Goal: Task Accomplishment & Management: Manage account settings

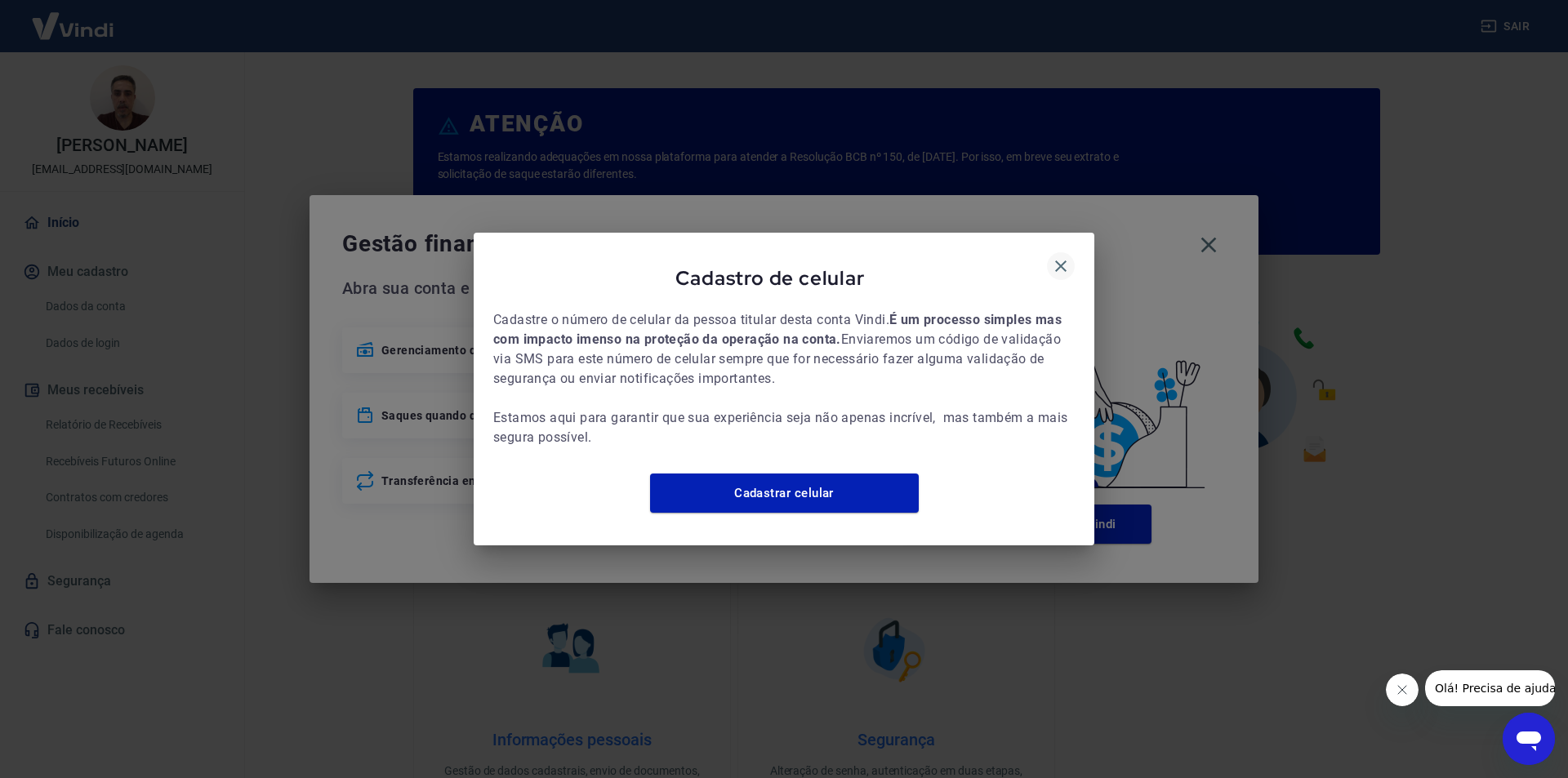
click at [1060, 256] on icon "button" at bounding box center [1060, 266] width 20 height 20
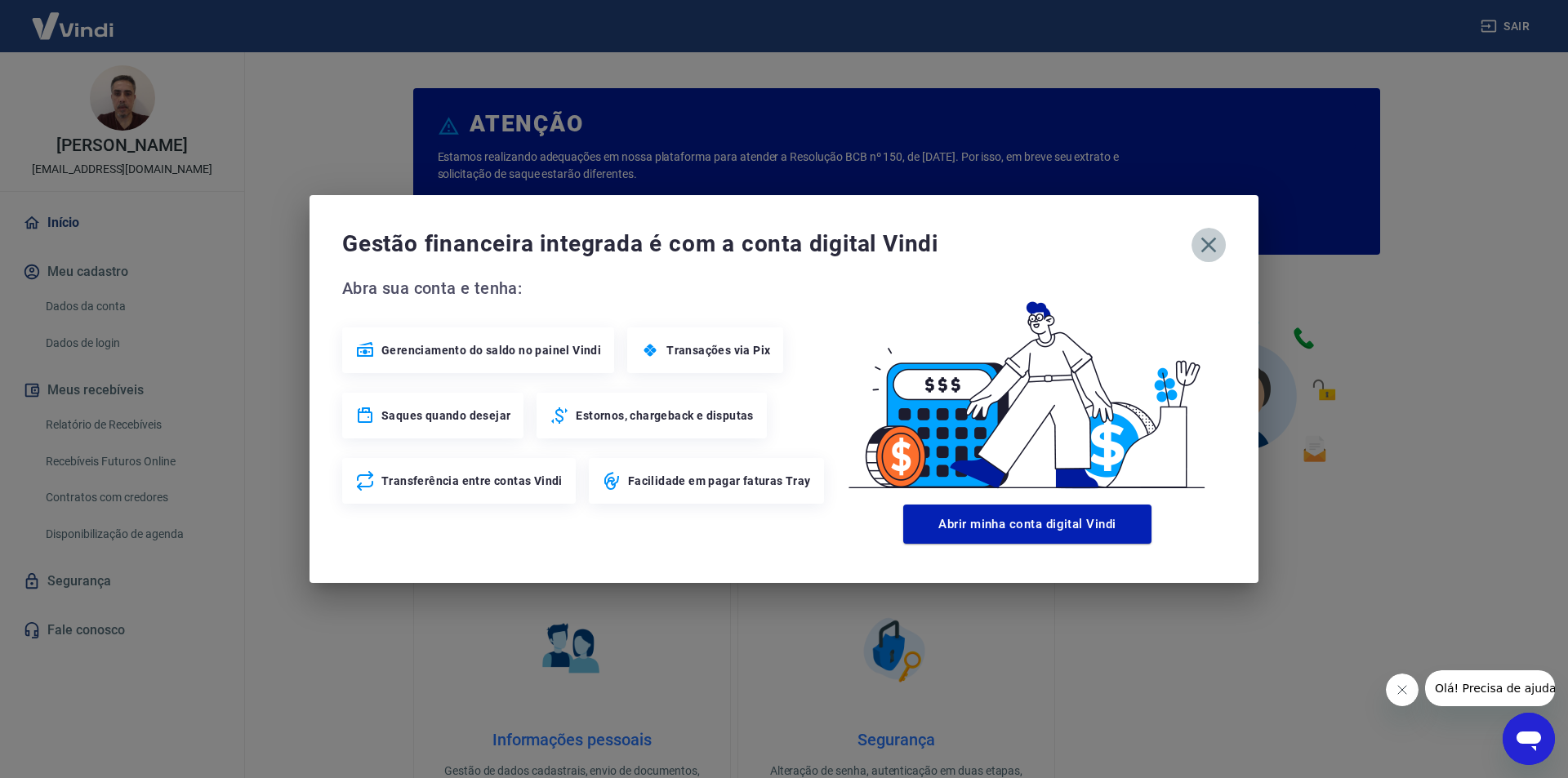
click at [1200, 246] on icon "button" at bounding box center [1209, 245] width 26 height 26
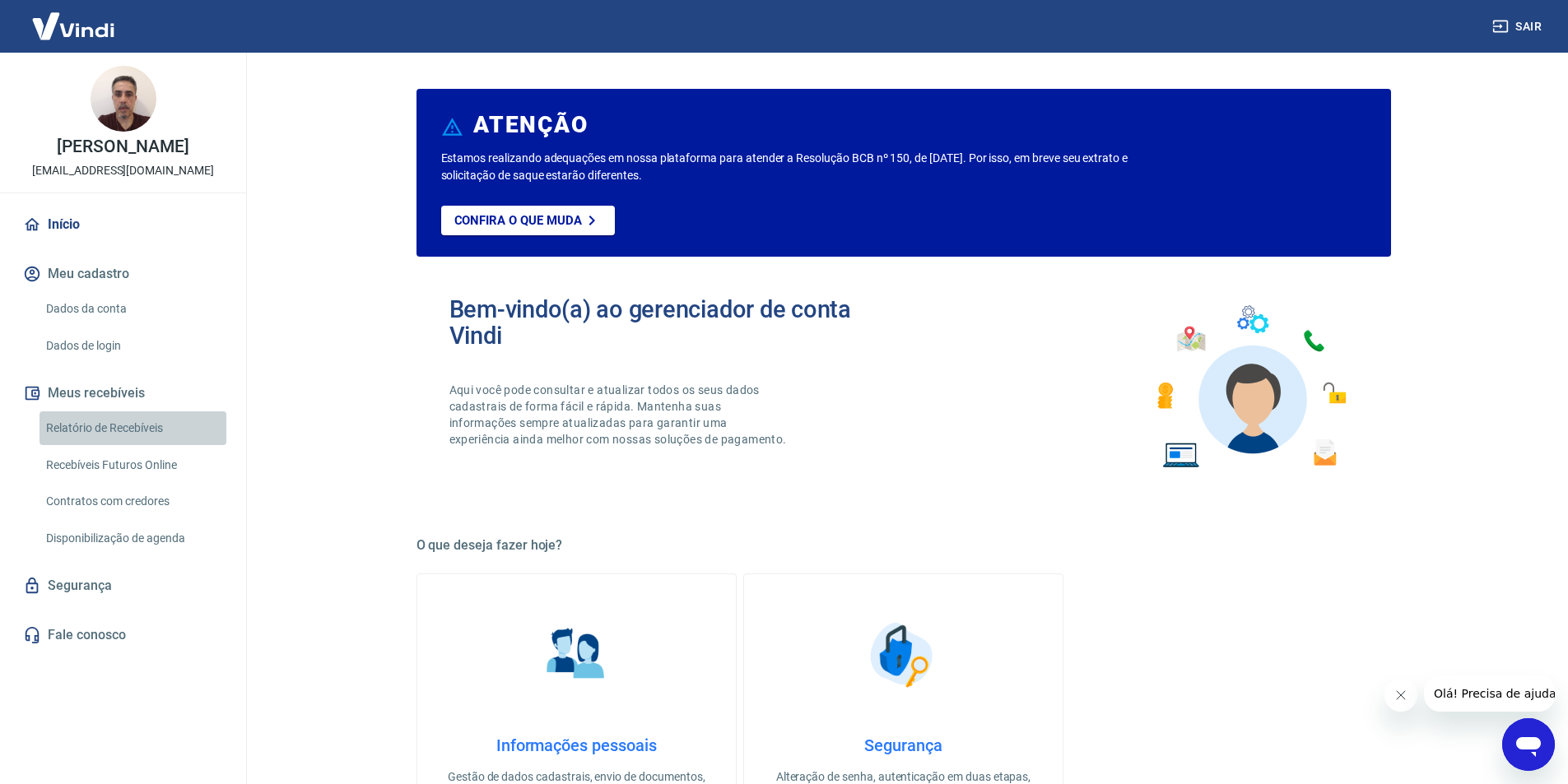
click at [144, 443] on link "Relatório de Recebíveis" at bounding box center [132, 428] width 187 height 34
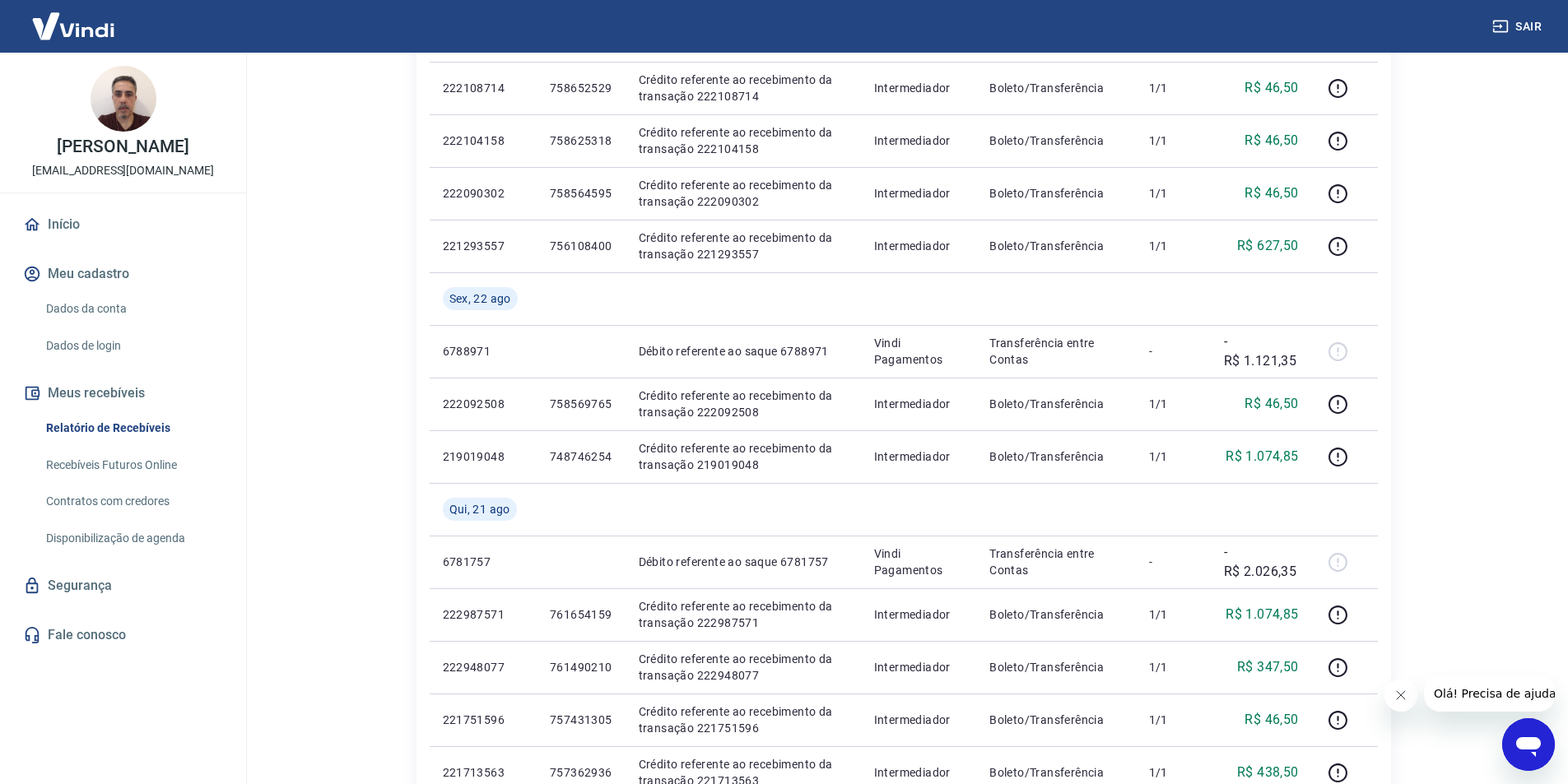
scroll to position [659, 0]
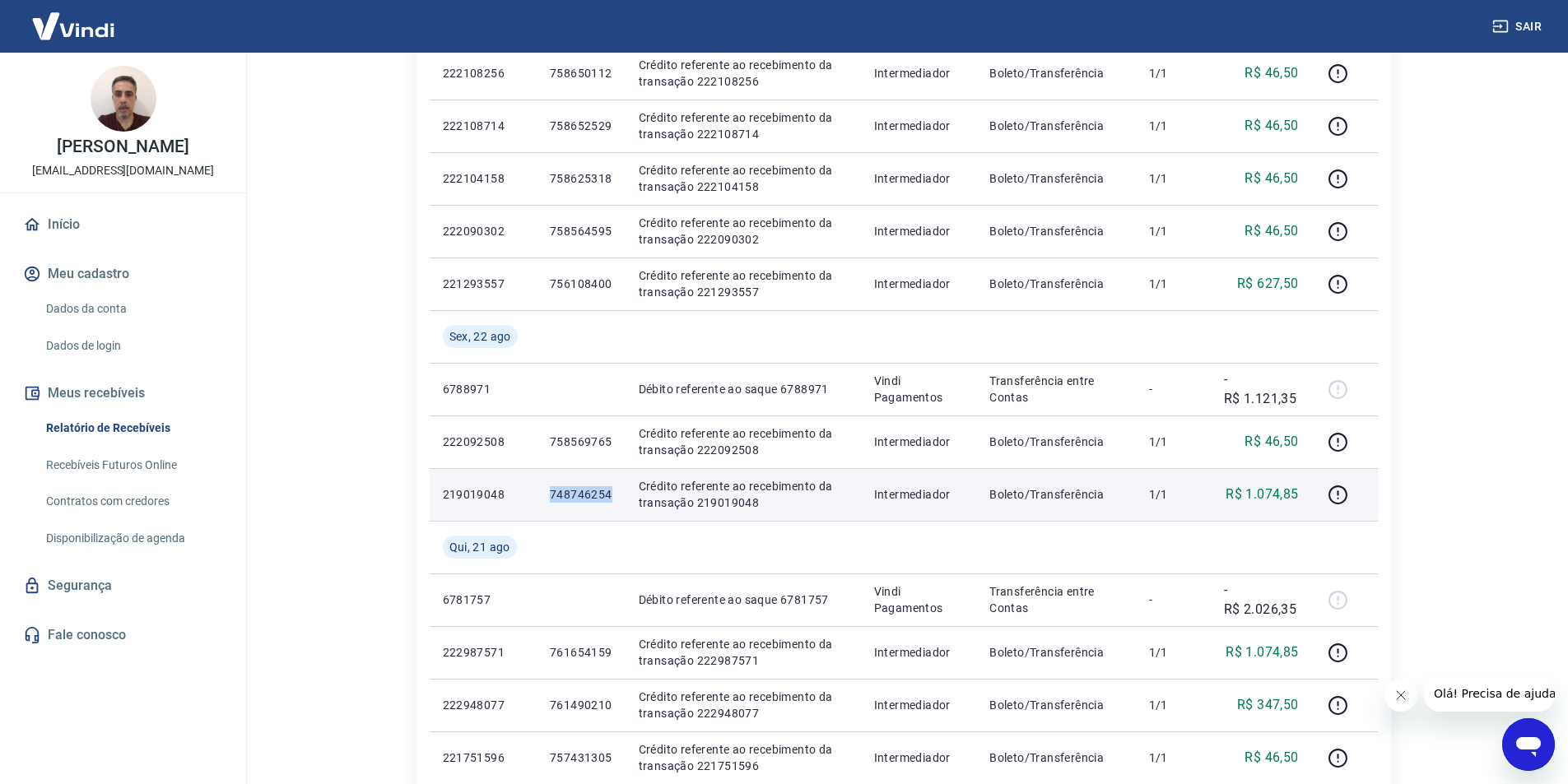
drag, startPoint x: 547, startPoint y: 494, endPoint x: 615, endPoint y: 497, distance: 68.1
click at [615, 497] on td "748746254" at bounding box center [581, 495] width 88 height 53
copy p "748746254"
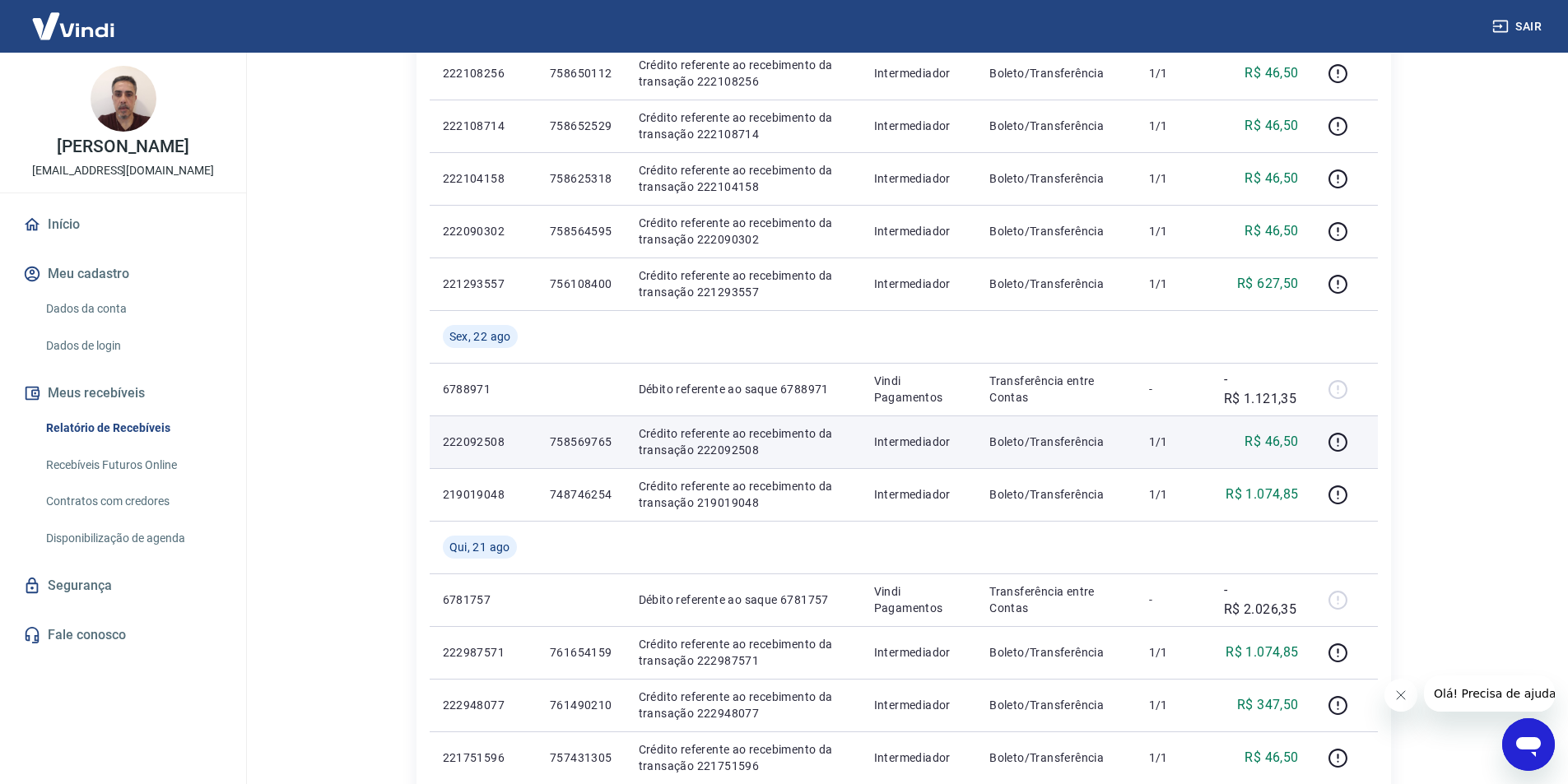
click at [568, 436] on p "758569765" at bounding box center [581, 441] width 62 height 17
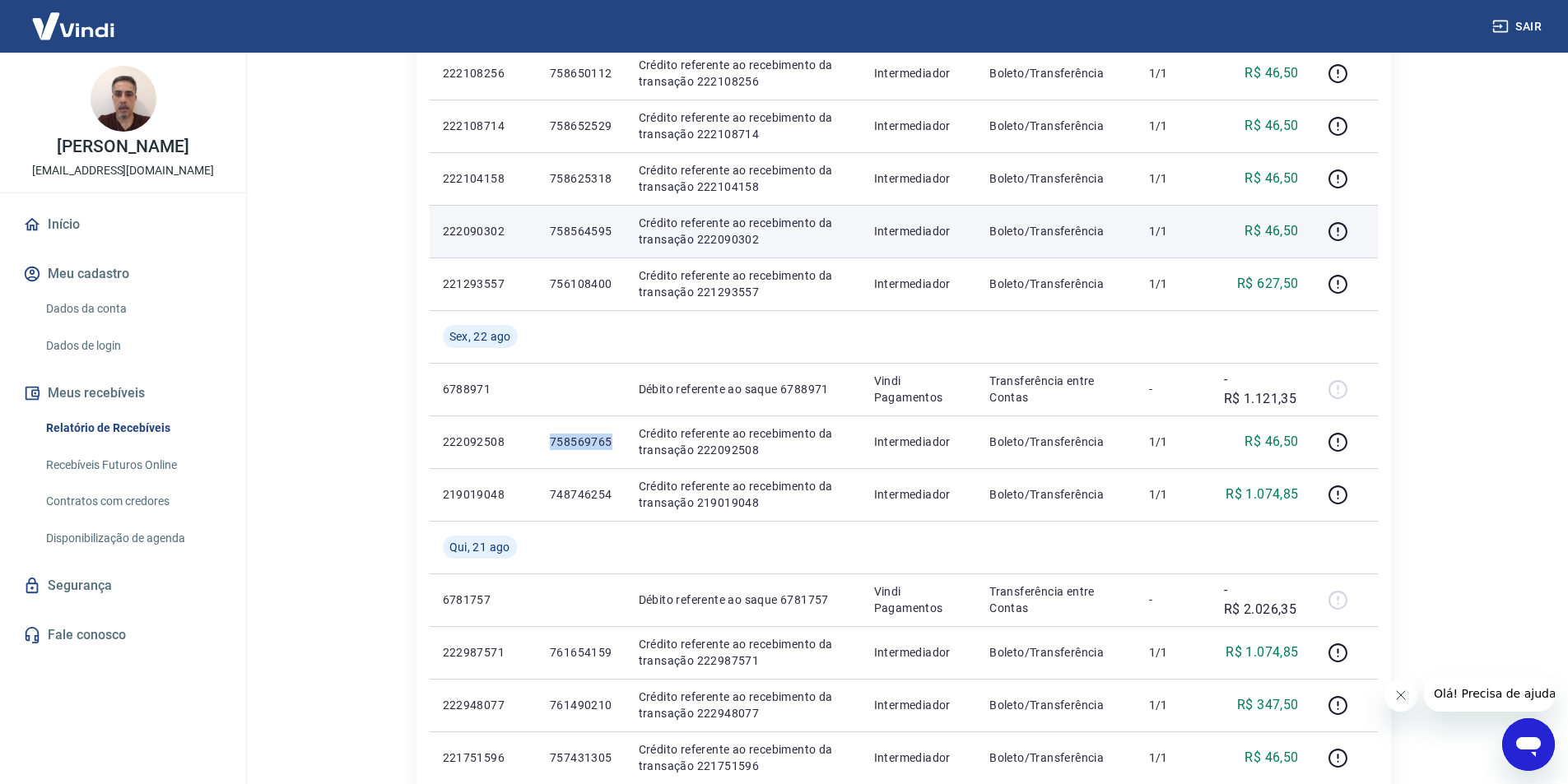
copy p "758569765"
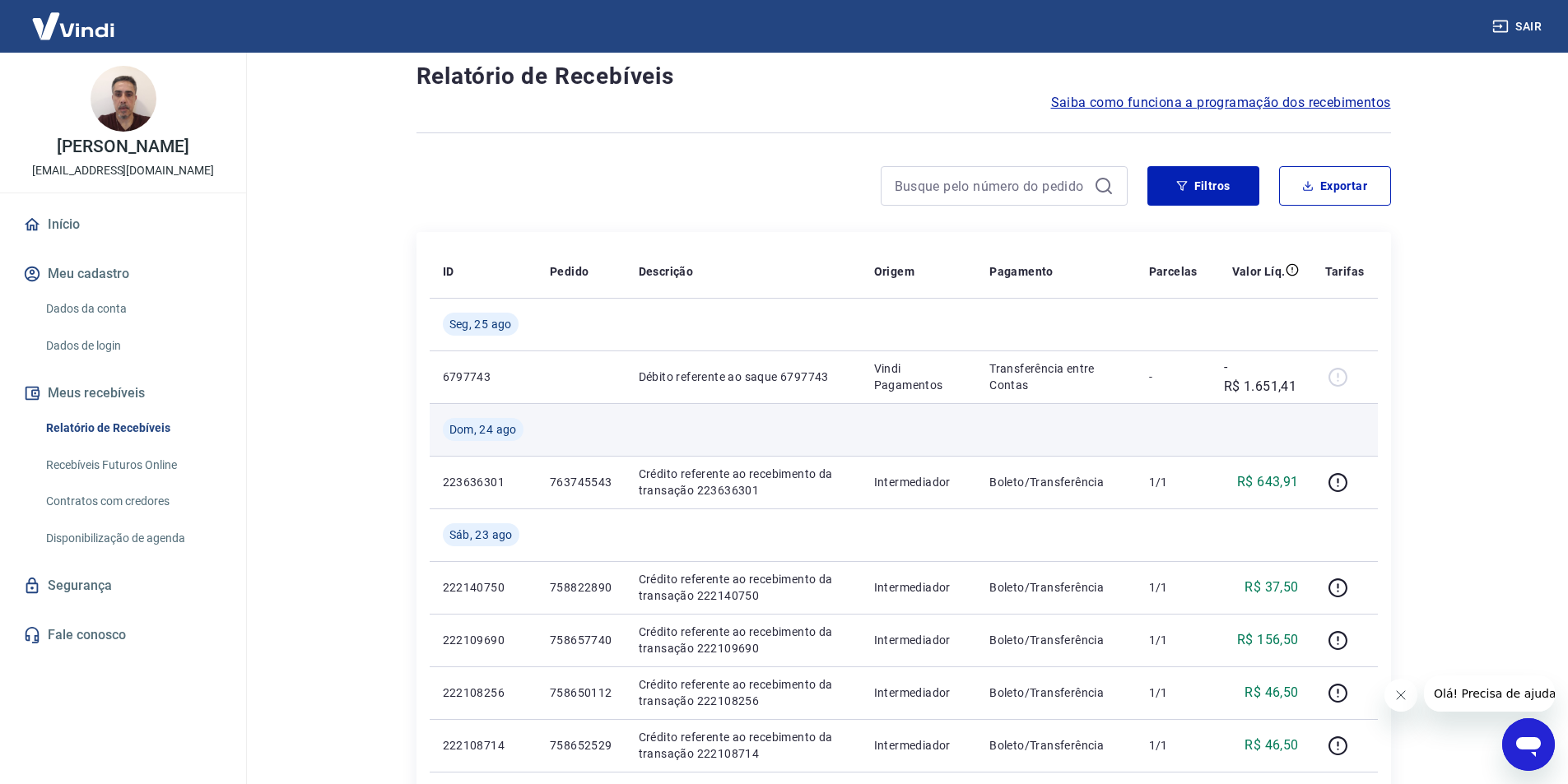
scroll to position [0, 0]
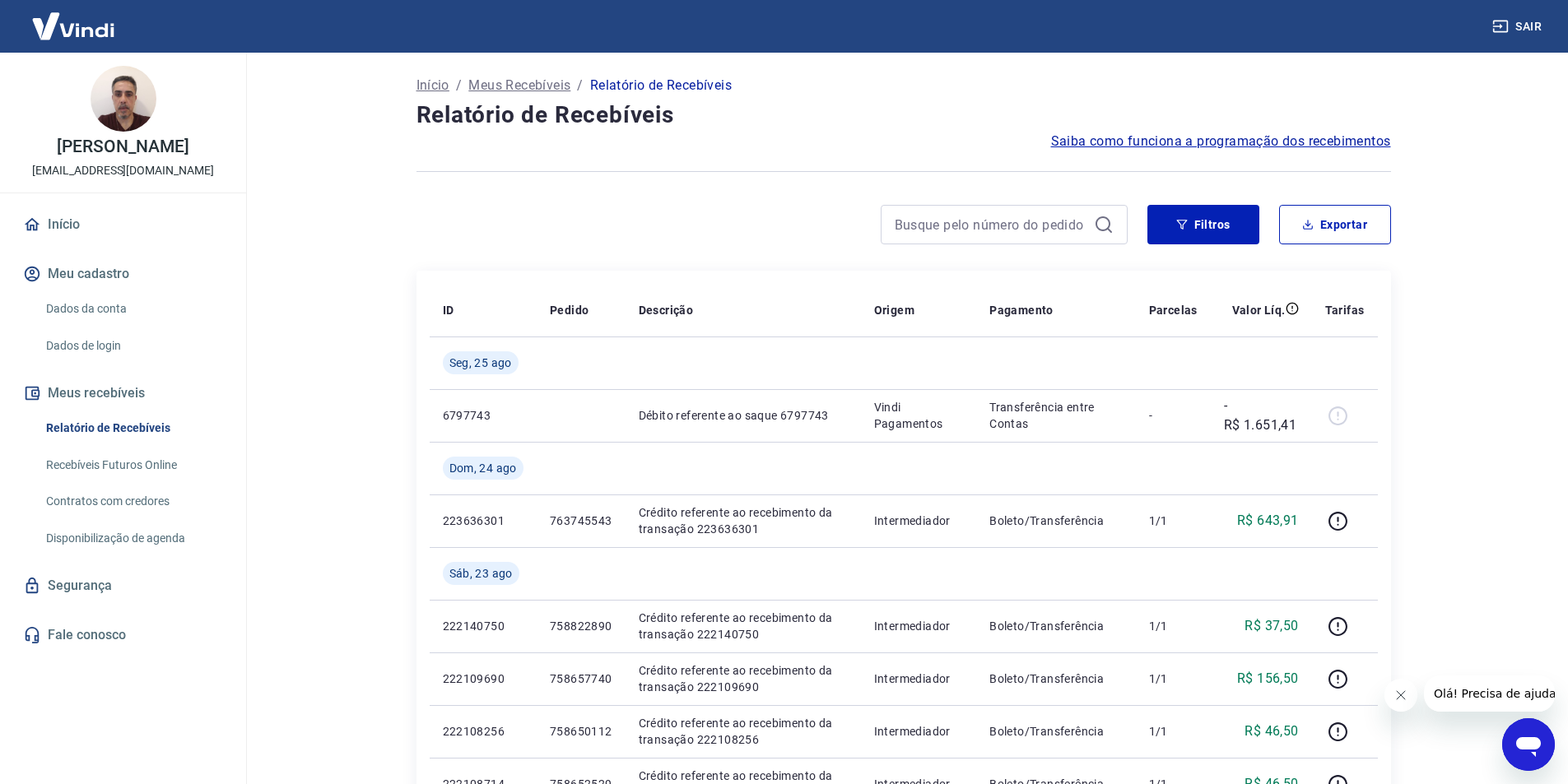
click at [1402, 696] on icon "Close message from company" at bounding box center [1400, 695] width 13 height 13
